Goal: Task Accomplishment & Management: Complete application form

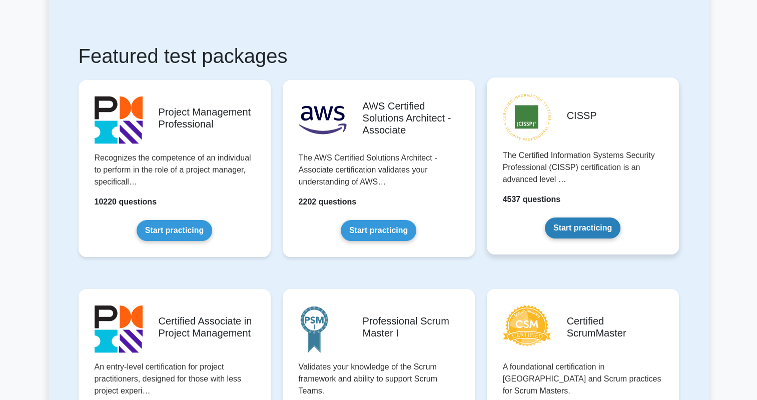
scroll to position [250, 0]
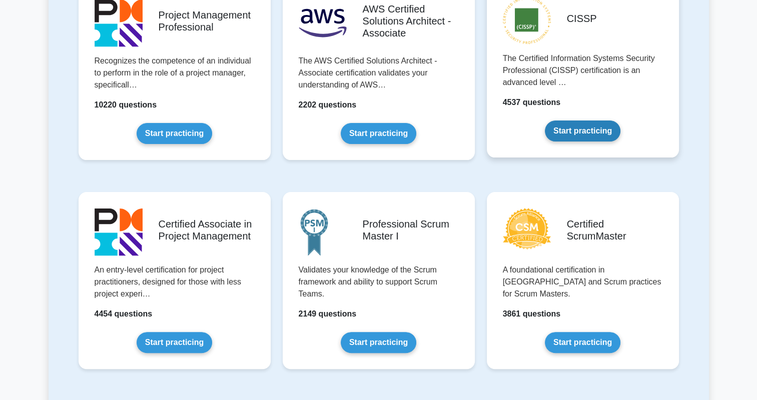
click at [594, 128] on link "Start practicing" at bounding box center [583, 131] width 76 height 21
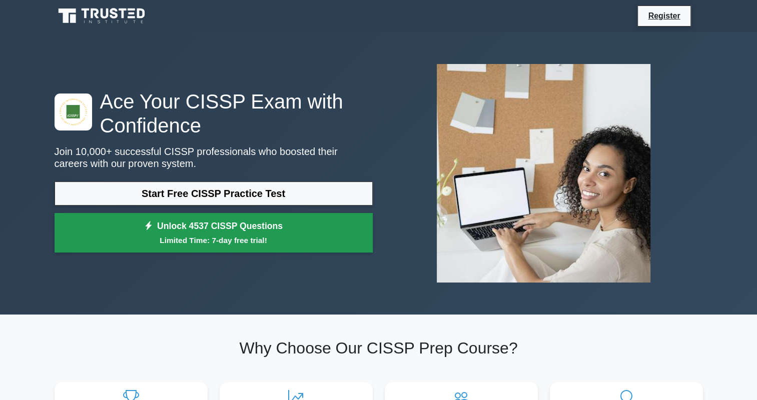
click at [213, 226] on link "Unlock 4537 CISSP Questions Limited Time: 7-day free trial!" at bounding box center [214, 233] width 318 height 40
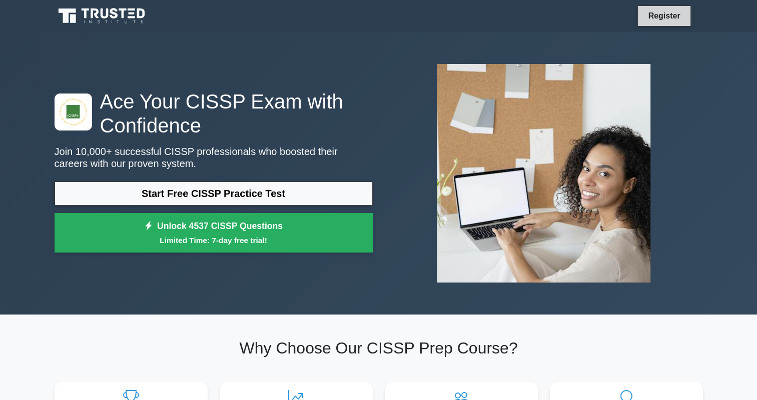
click at [670, 16] on link "Register" at bounding box center [664, 16] width 44 height 13
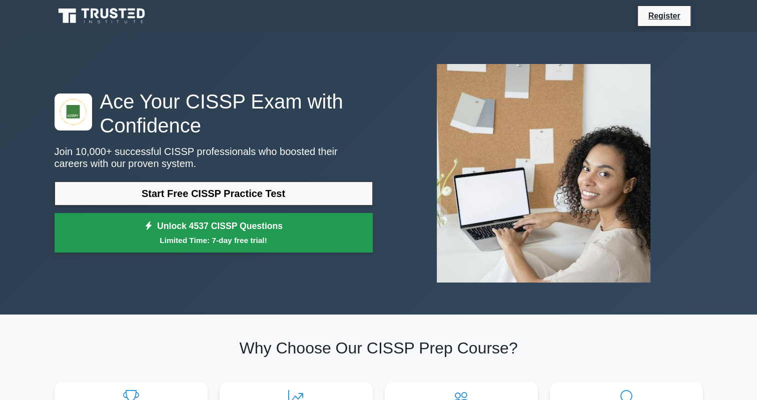
click at [244, 228] on link "Unlock 4537 CISSP Questions Limited Time: 7-day free trial!" at bounding box center [214, 233] width 318 height 40
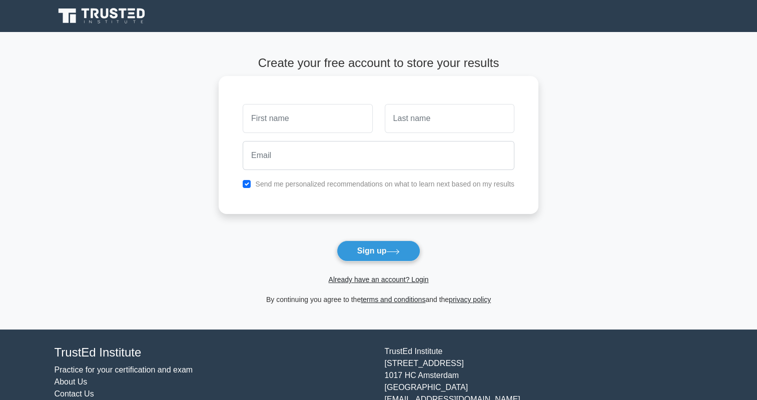
click at [318, 128] on input "text" at bounding box center [308, 118] width 130 height 29
type input "Meekness"
type input "Bolarinwa"
type input "[EMAIL_ADDRESS][DOMAIN_NAME]"
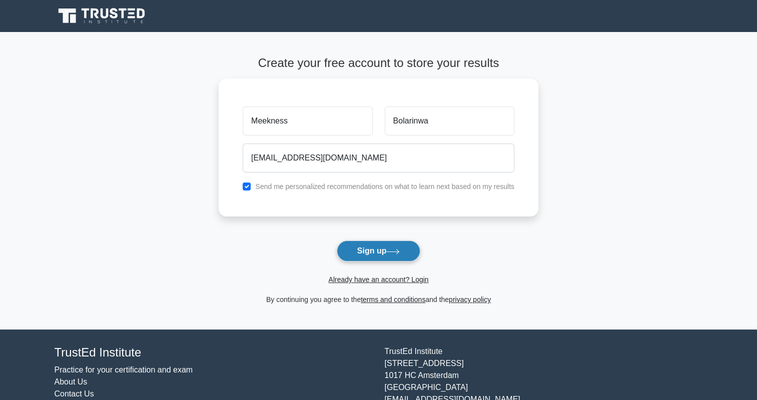
click at [392, 251] on icon at bounding box center [393, 252] width 14 height 6
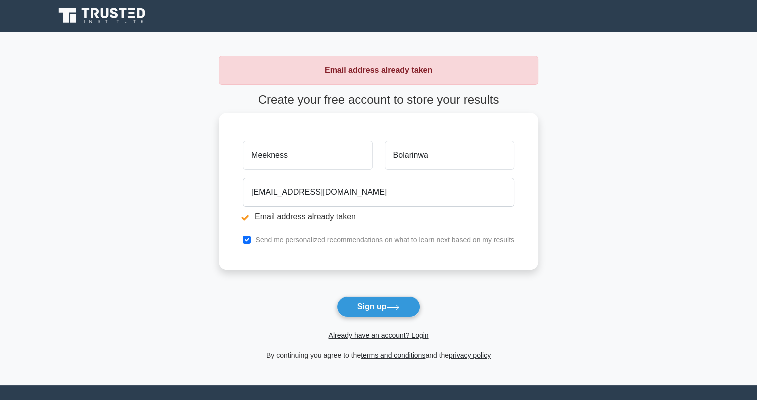
click at [245, 219] on li "Email address already taken" at bounding box center [379, 217] width 272 height 12
click at [247, 240] on input "checkbox" at bounding box center [247, 240] width 8 height 8
checkbox input "false"
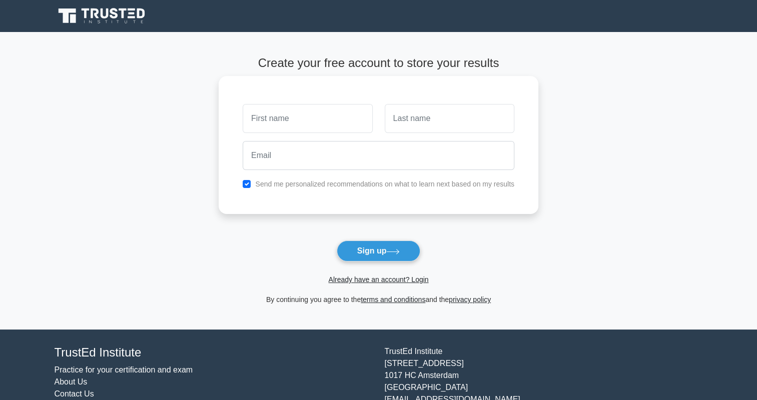
click at [293, 123] on input "text" at bounding box center [308, 118] width 130 height 29
type input "Meekness"
type input "Bolarinwa"
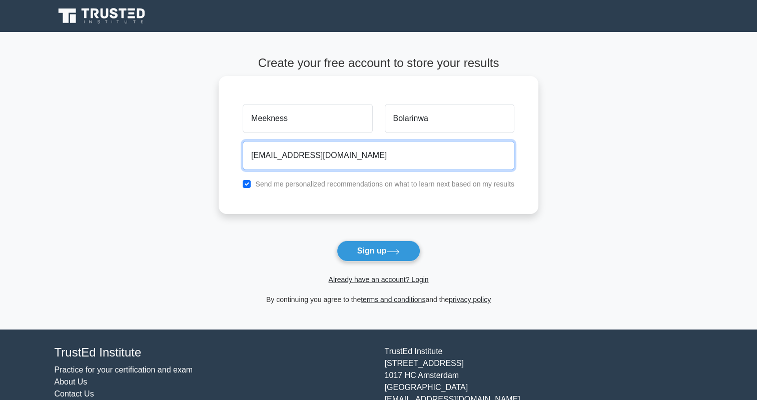
drag, startPoint x: 375, startPoint y: 156, endPoint x: 306, endPoint y: 162, distance: 68.8
click at [306, 162] on input "meeknessbol@yahoo.co.uk" at bounding box center [379, 155] width 272 height 29
type input "meeknessbol@gmail.com"
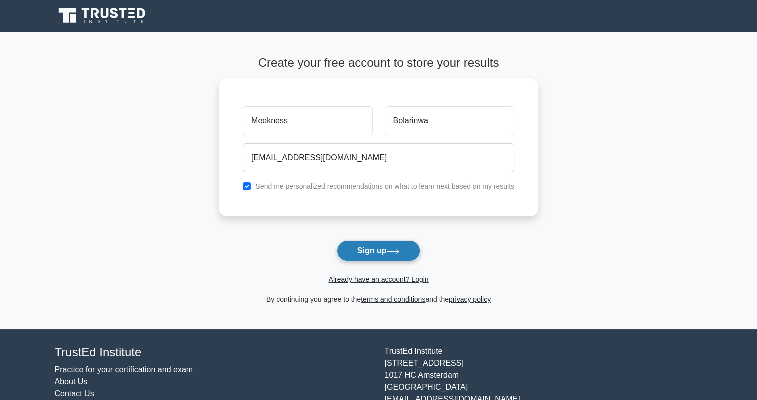
click at [375, 250] on button "Sign up" at bounding box center [379, 251] width 84 height 21
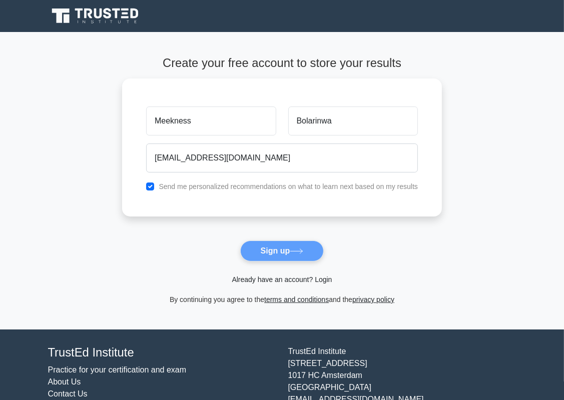
click at [290, 278] on link "Already have an account? Login" at bounding box center [282, 280] width 100 height 8
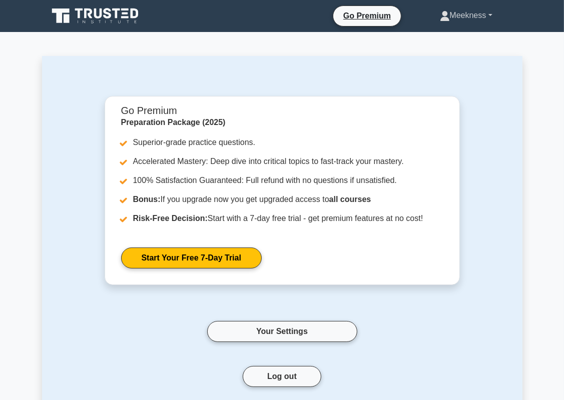
click at [488, 15] on link "Meekness" at bounding box center [466, 16] width 101 height 20
click at [446, 38] on link "Profile" at bounding box center [455, 39] width 79 height 16
click at [484, 16] on link "Meekness" at bounding box center [466, 16] width 101 height 20
click at [426, 39] on link "Profile" at bounding box center [455, 39] width 79 height 16
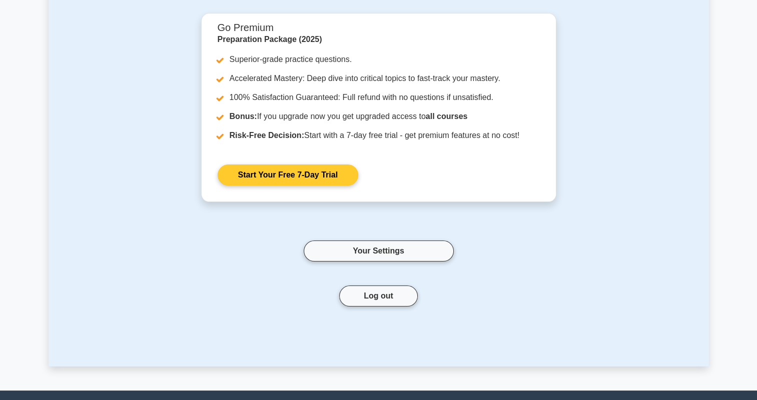
scroll to position [181, 0]
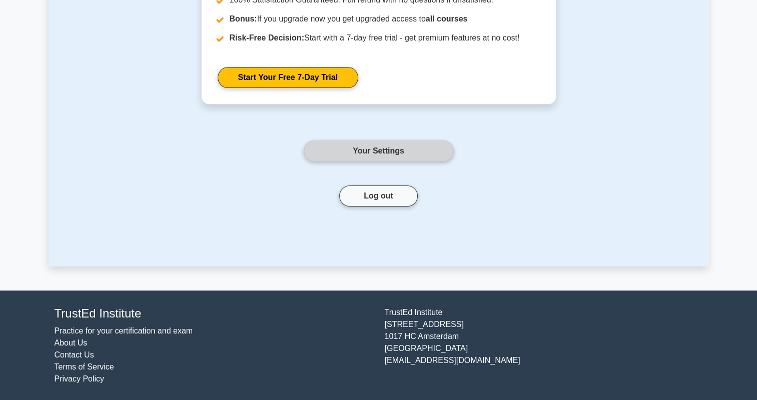
click at [393, 150] on link "Your Settings" at bounding box center [379, 151] width 150 height 21
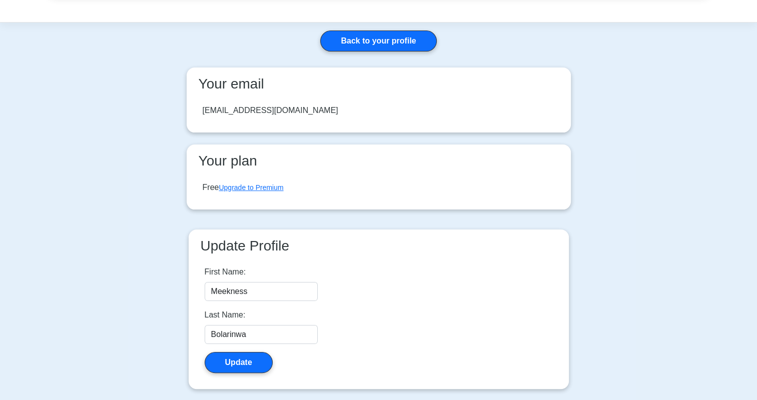
scroll to position [248, 0]
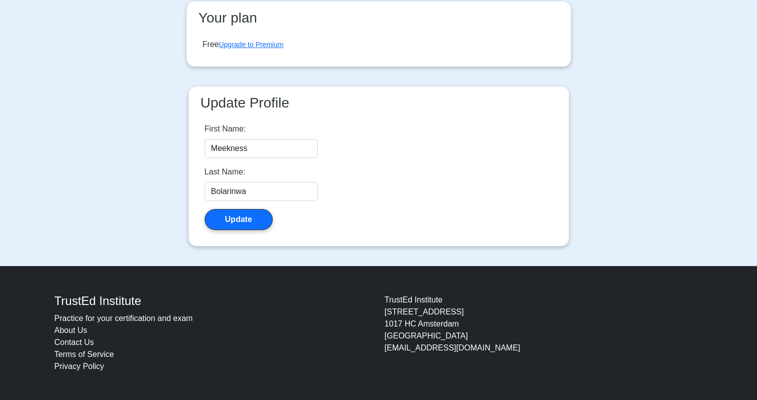
click at [71, 341] on link "Contact Us" at bounding box center [75, 342] width 40 height 9
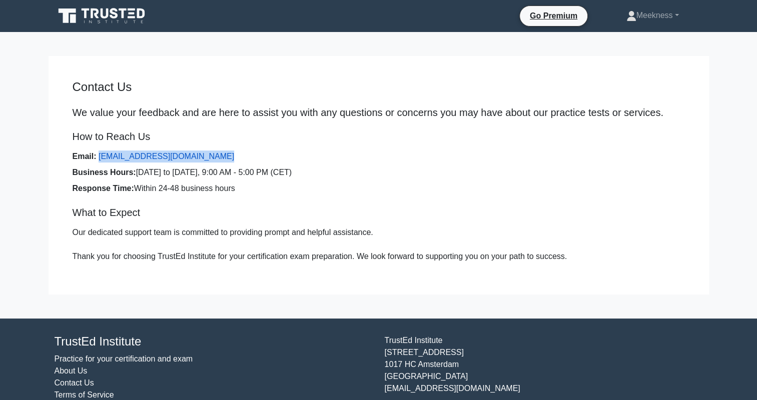
drag, startPoint x: 210, startPoint y: 161, endPoint x: 98, endPoint y: 159, distance: 112.6
click at [98, 159] on li "Email: [EMAIL_ADDRESS][DOMAIN_NAME]" at bounding box center [379, 157] width 613 height 12
copy link "[EMAIL_ADDRESS][DOMAIN_NAME]"
